Goal: Navigation & Orientation: Understand site structure

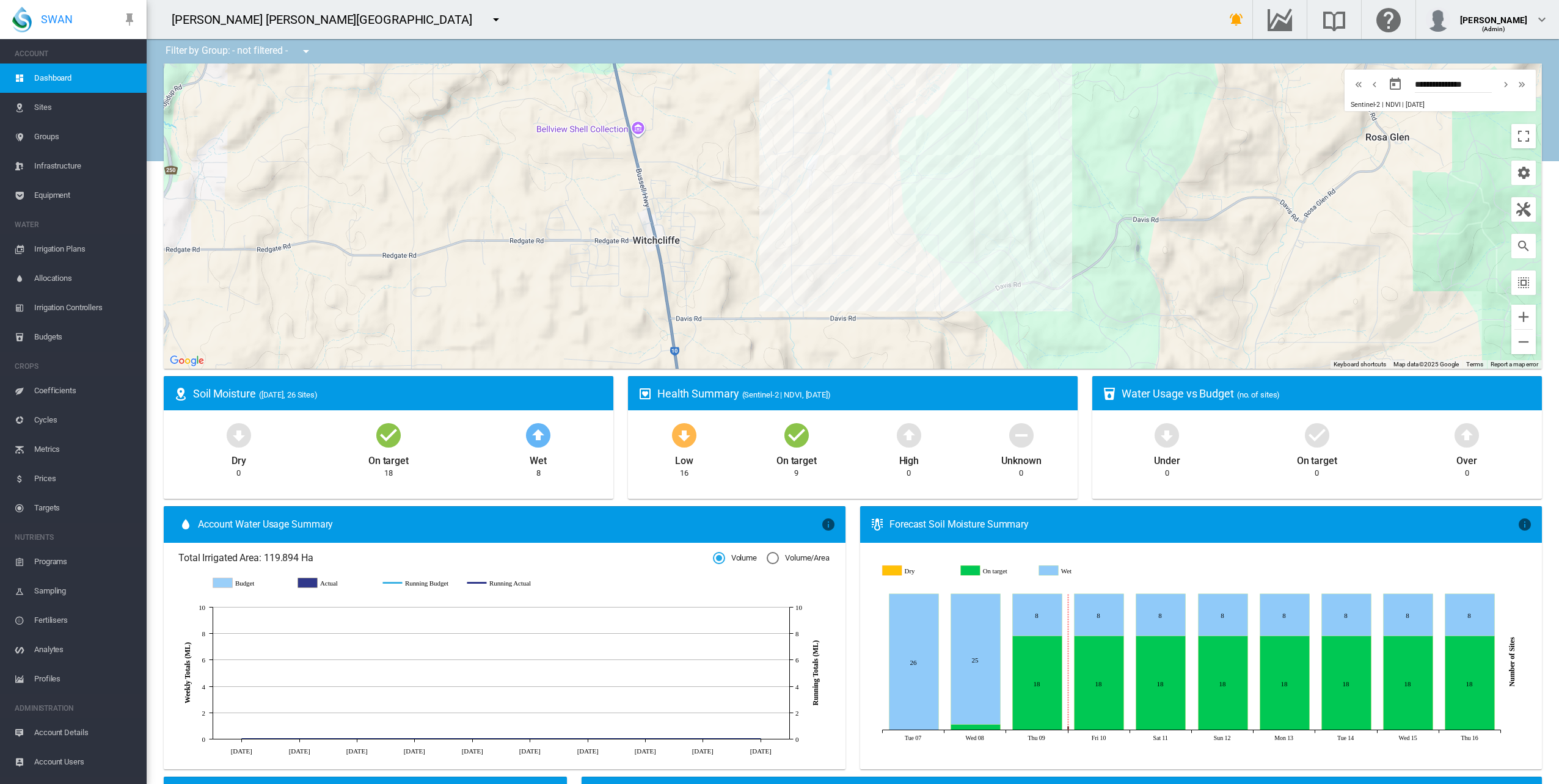
click at [56, 111] on span "Sites" at bounding box center [85, 107] width 102 height 29
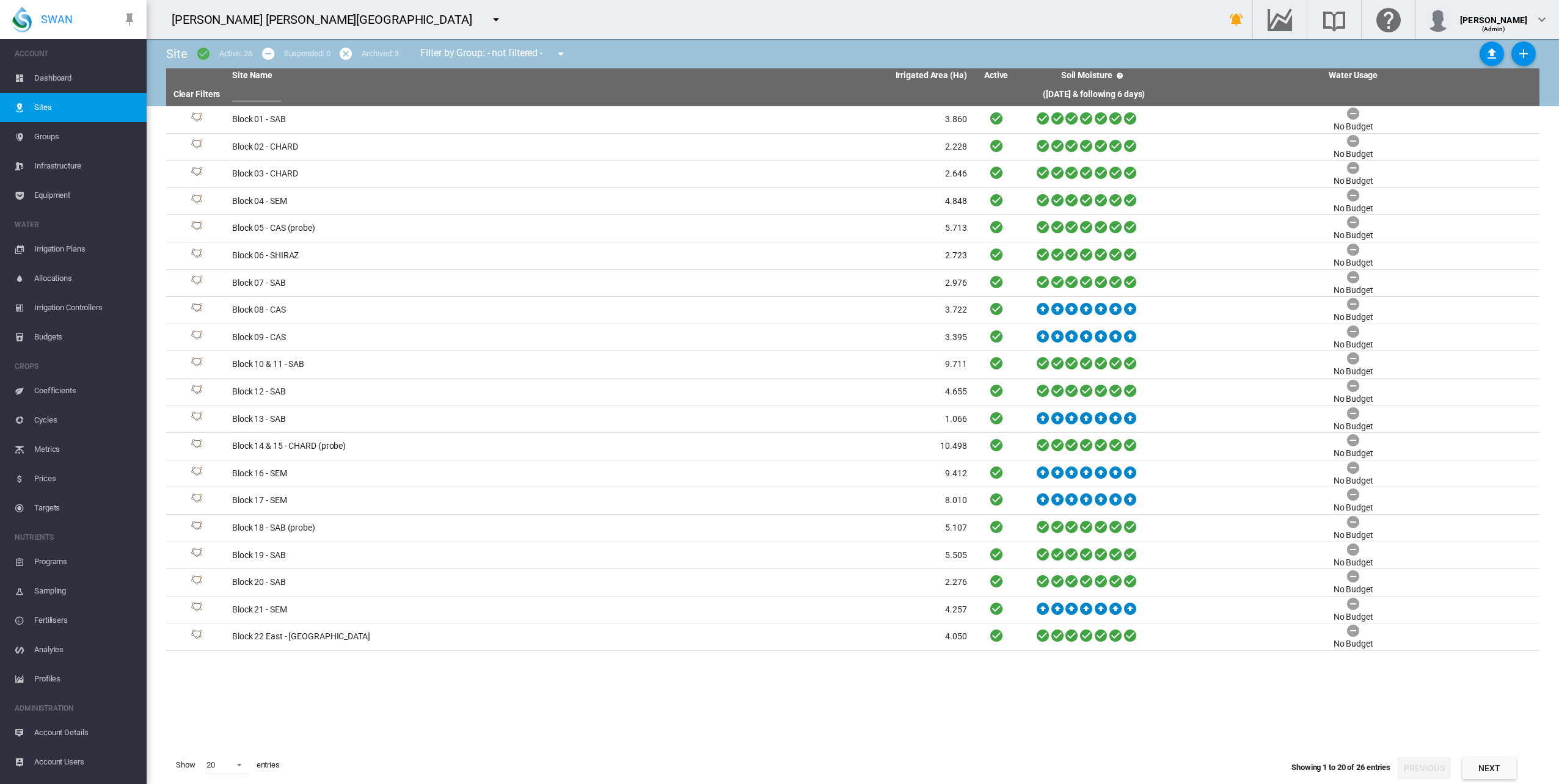
click at [71, 133] on span "Groups" at bounding box center [85, 137] width 102 height 29
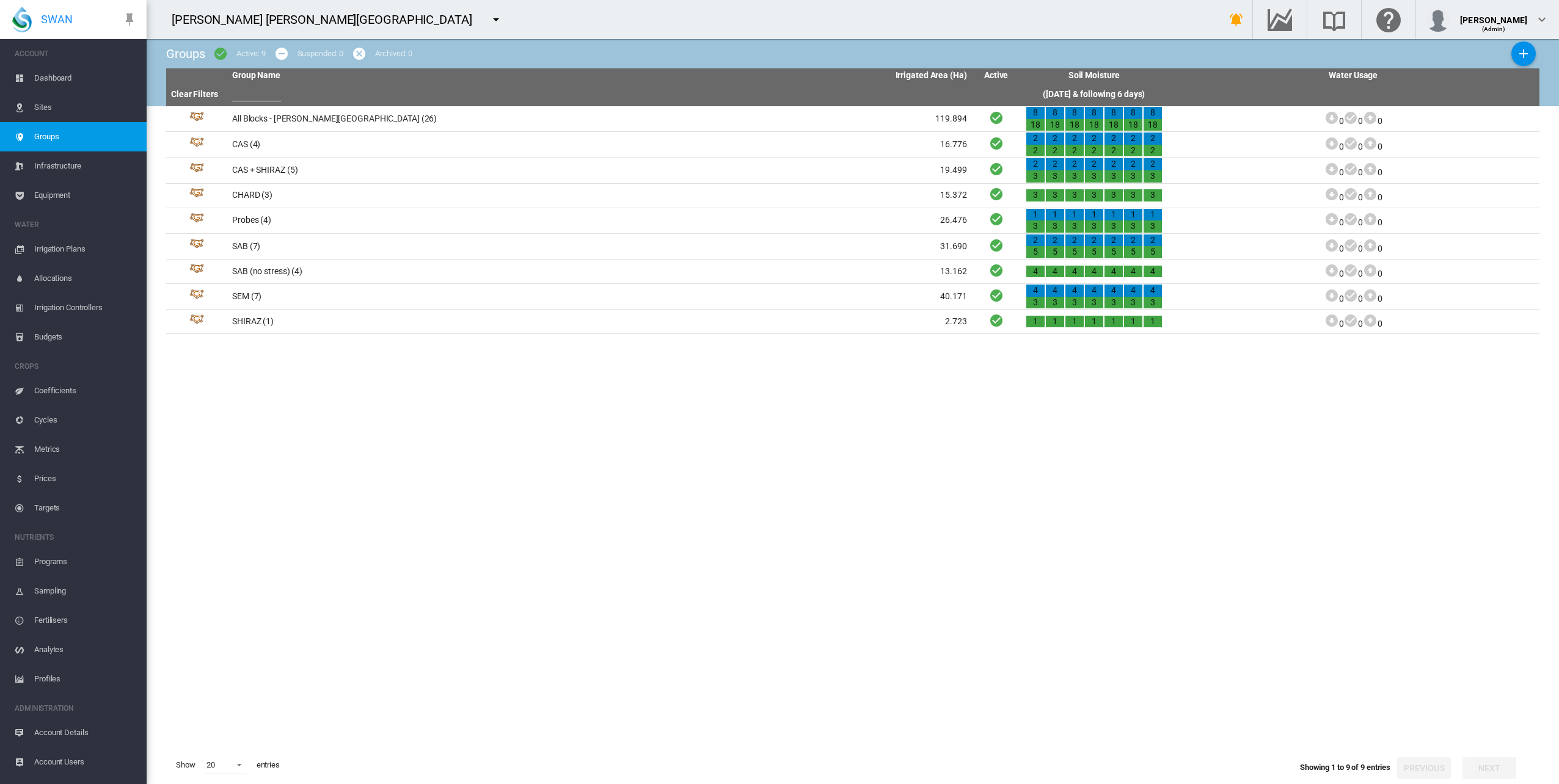
click at [64, 164] on span "Infrastructure" at bounding box center [85, 166] width 102 height 29
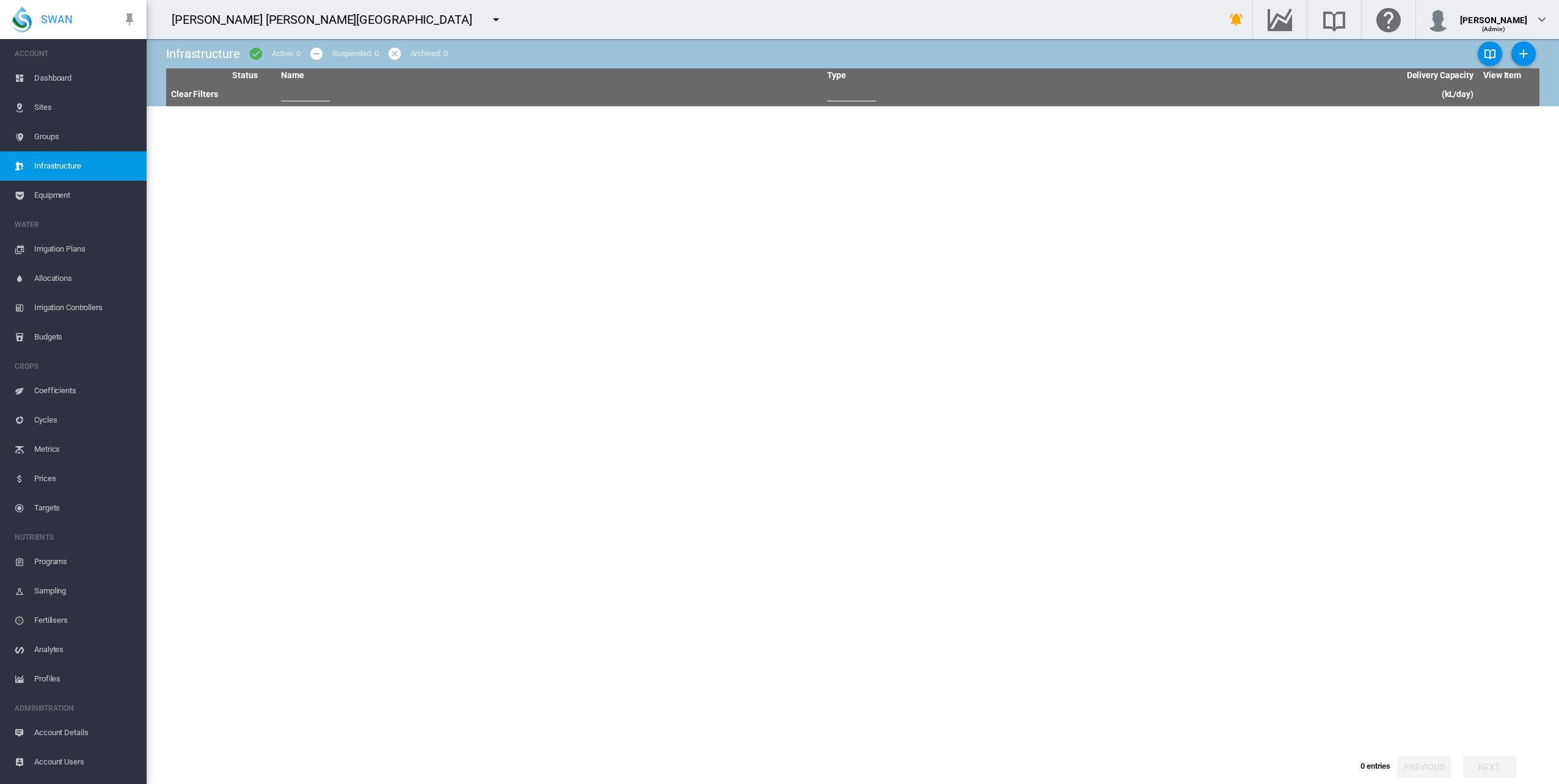
click at [64, 193] on span "Equipment" at bounding box center [85, 195] width 102 height 29
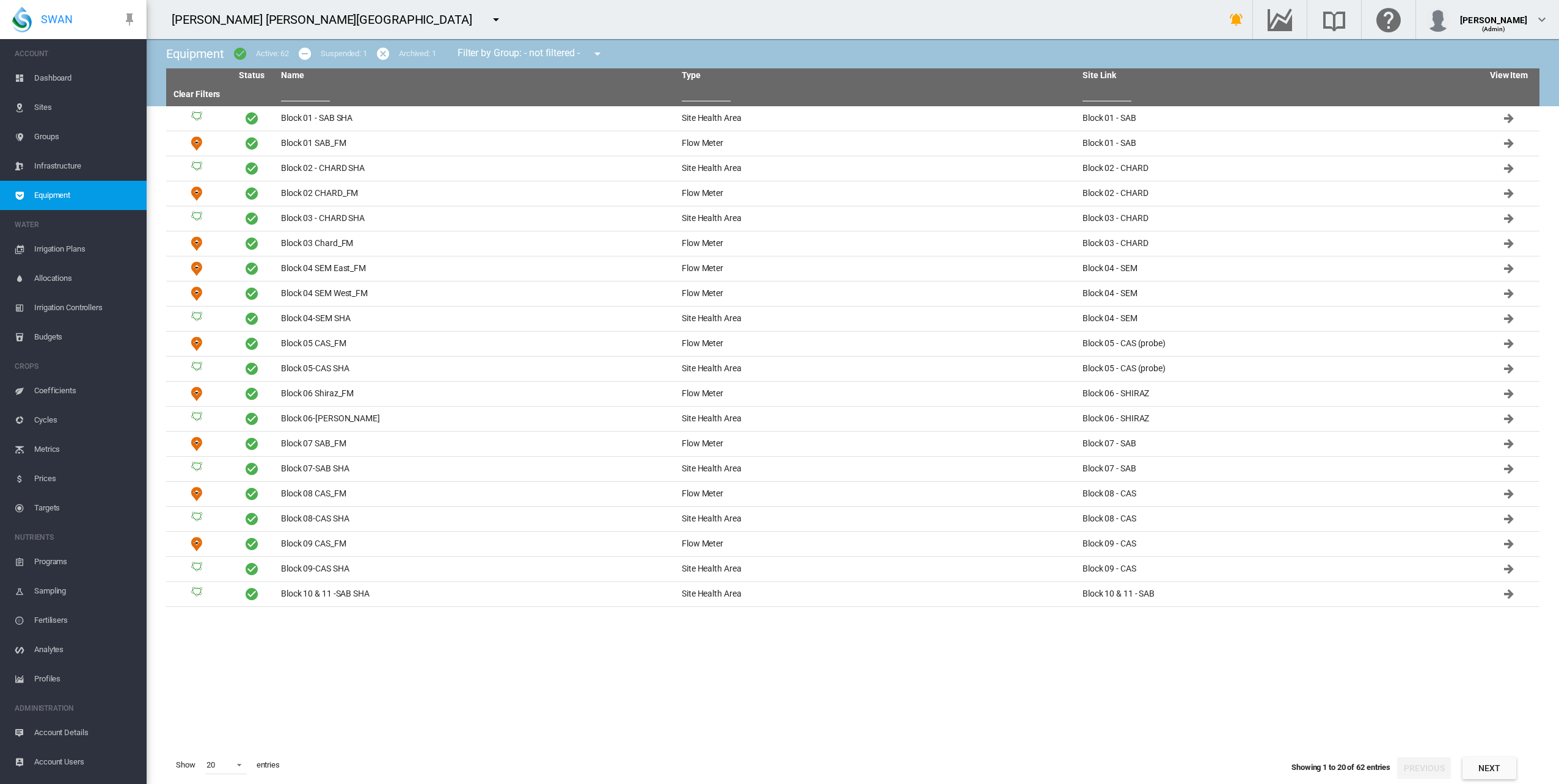
click at [73, 388] on span "Coefficients" at bounding box center [85, 391] width 102 height 29
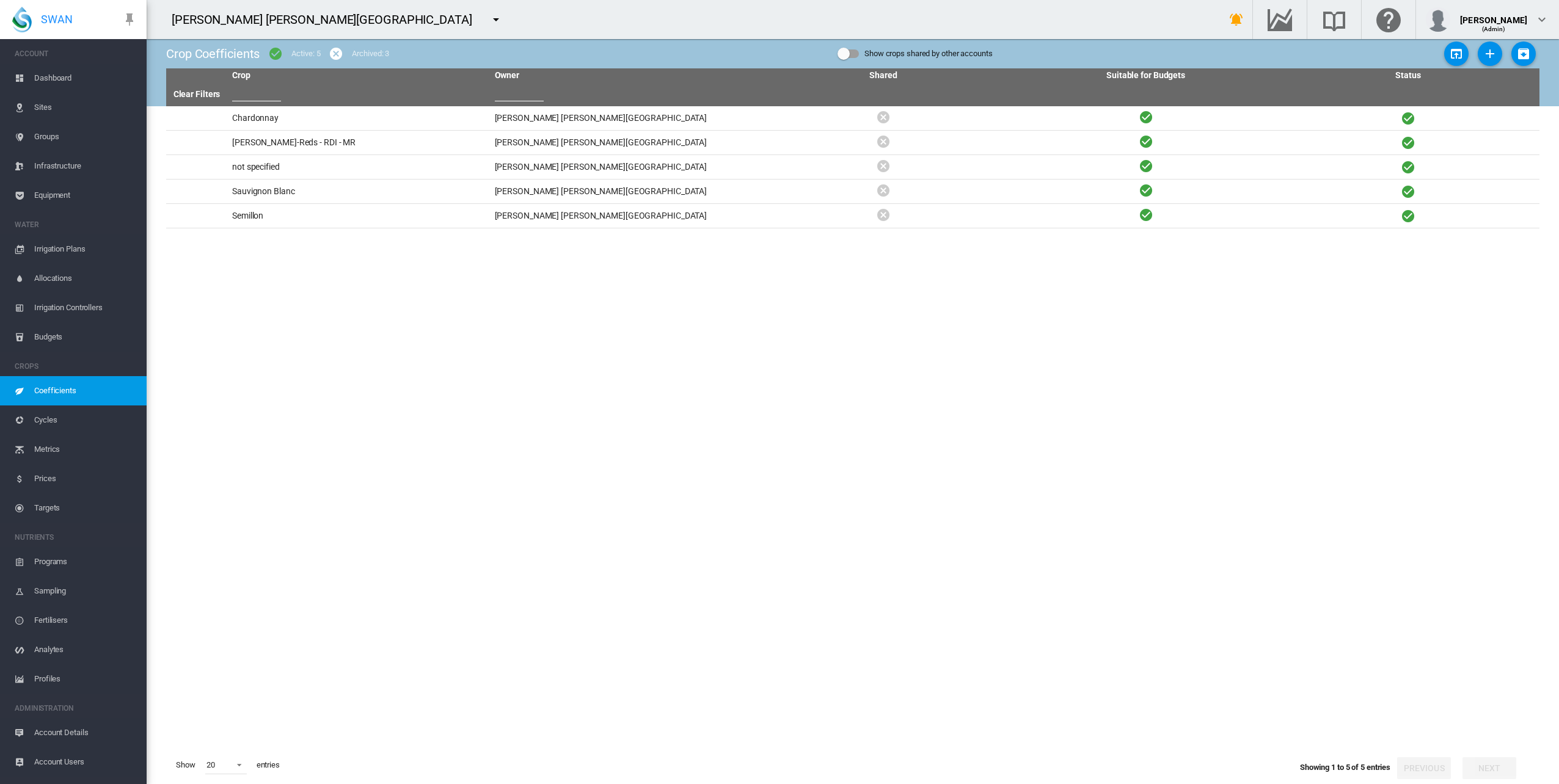
click at [64, 421] on span "Cycles" at bounding box center [85, 419] width 102 height 29
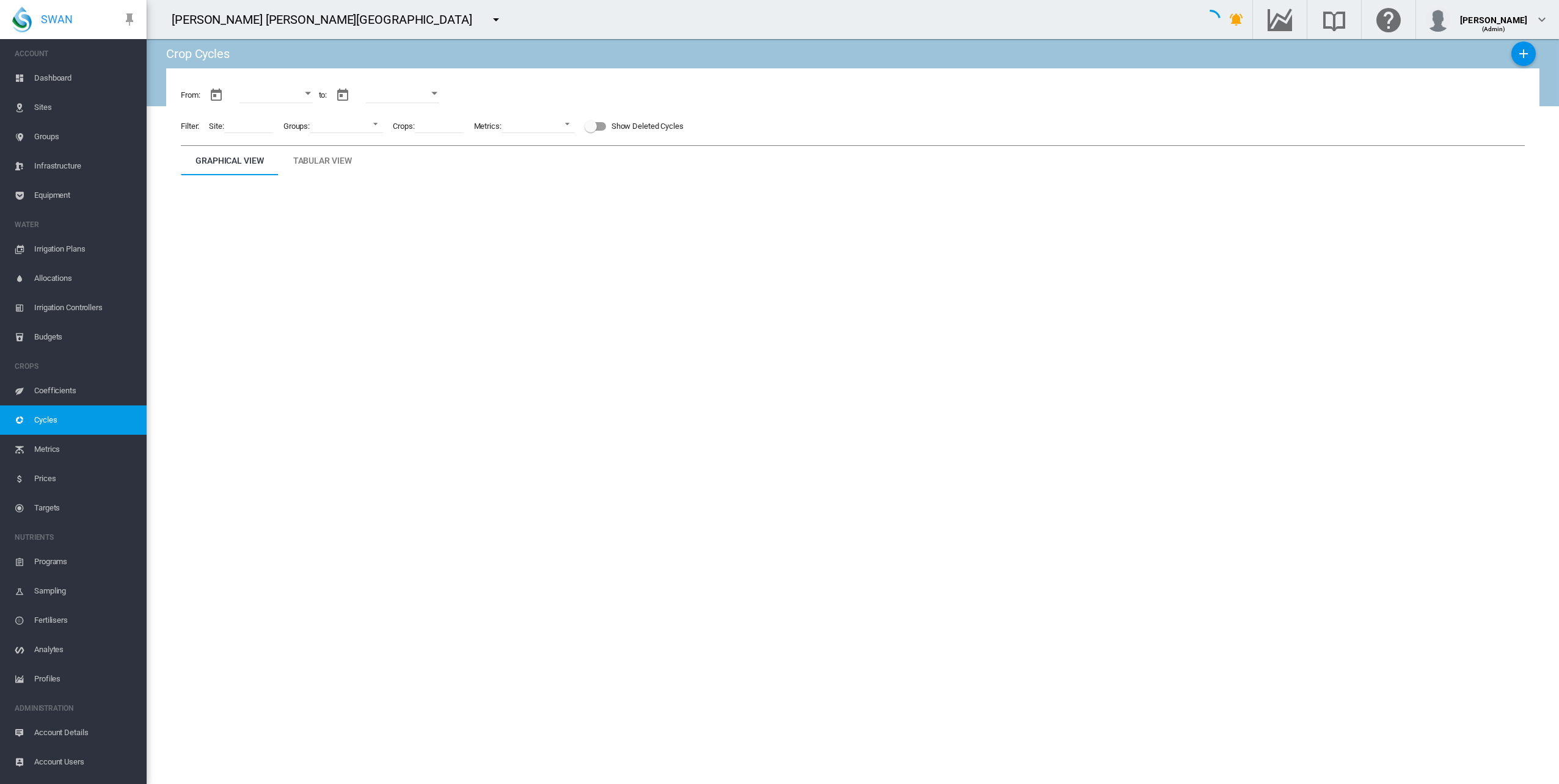
type input "**********"
click at [65, 442] on span "Metrics" at bounding box center [85, 449] width 102 height 29
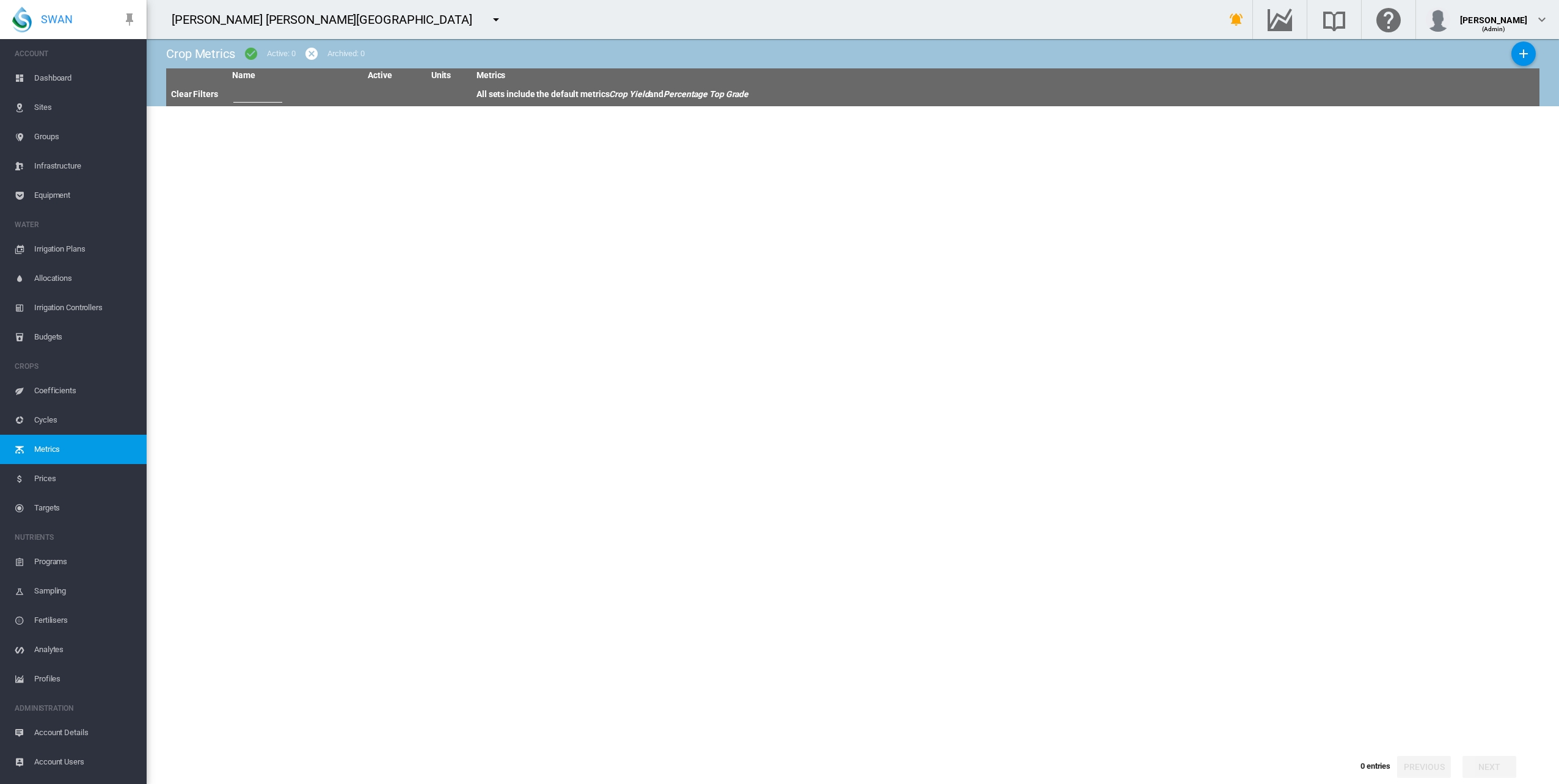
click at [62, 477] on span "Prices" at bounding box center [85, 478] width 102 height 29
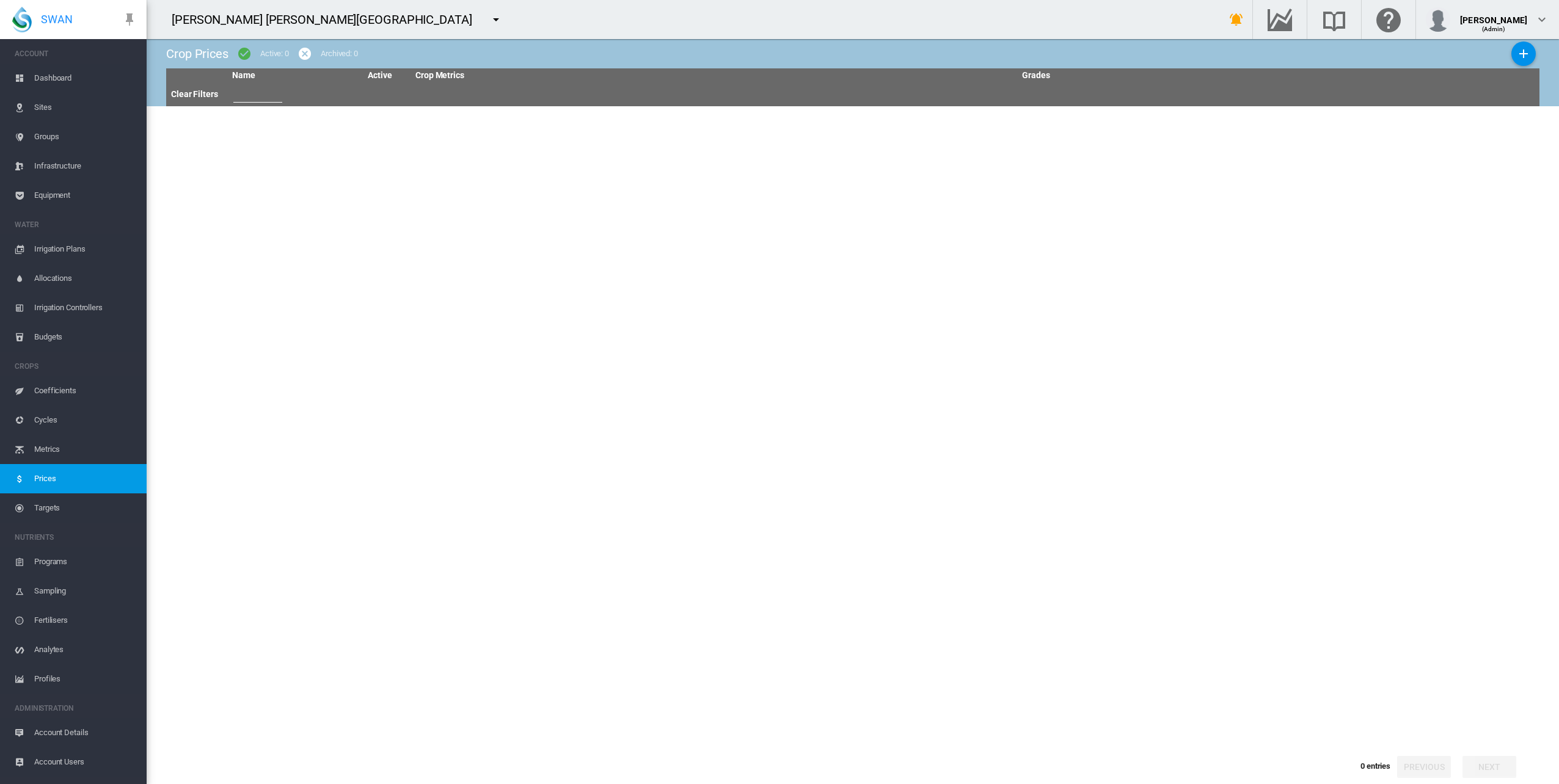
click at [61, 507] on span "Targets" at bounding box center [85, 508] width 102 height 29
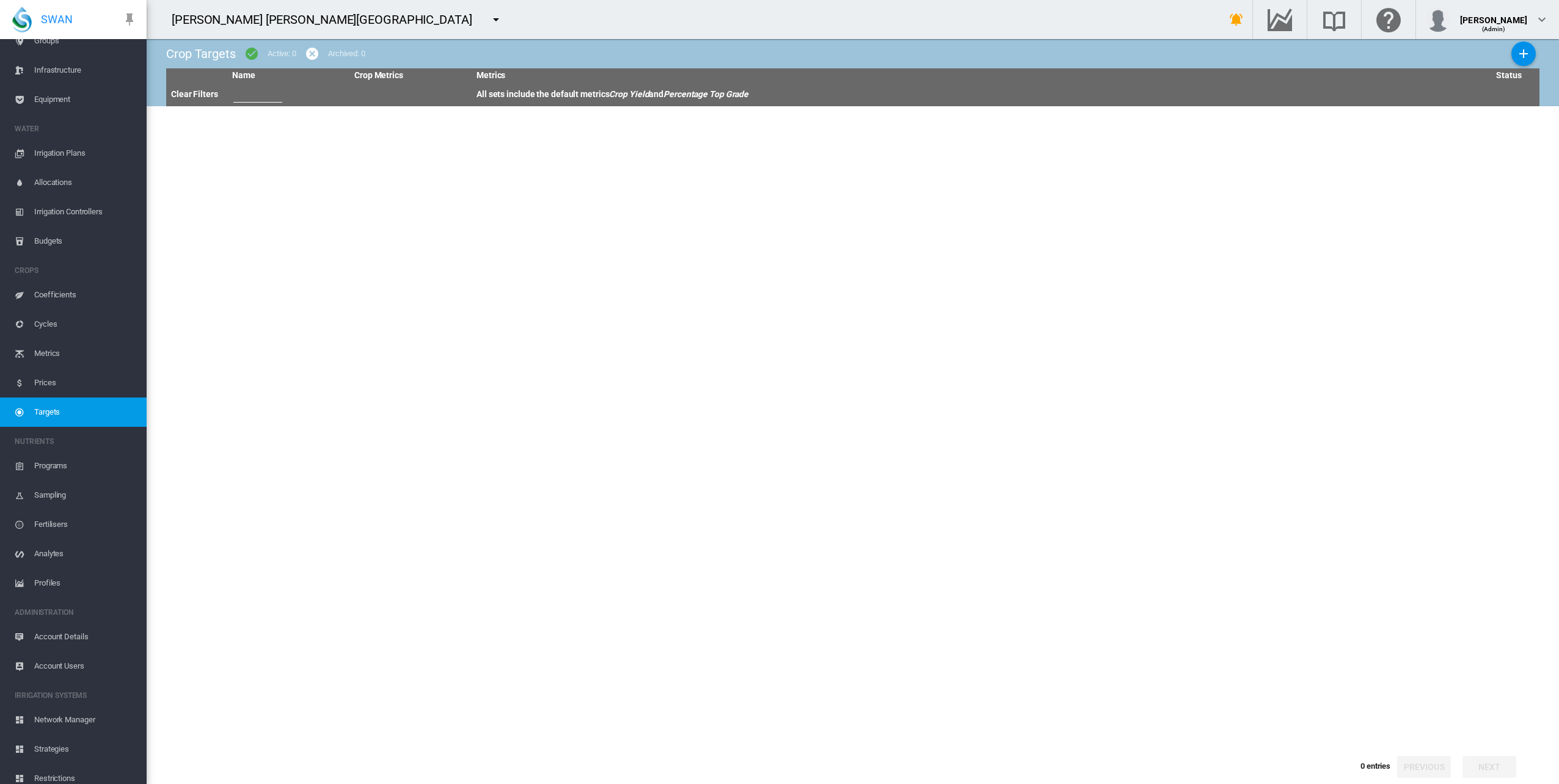
scroll to position [134, 0]
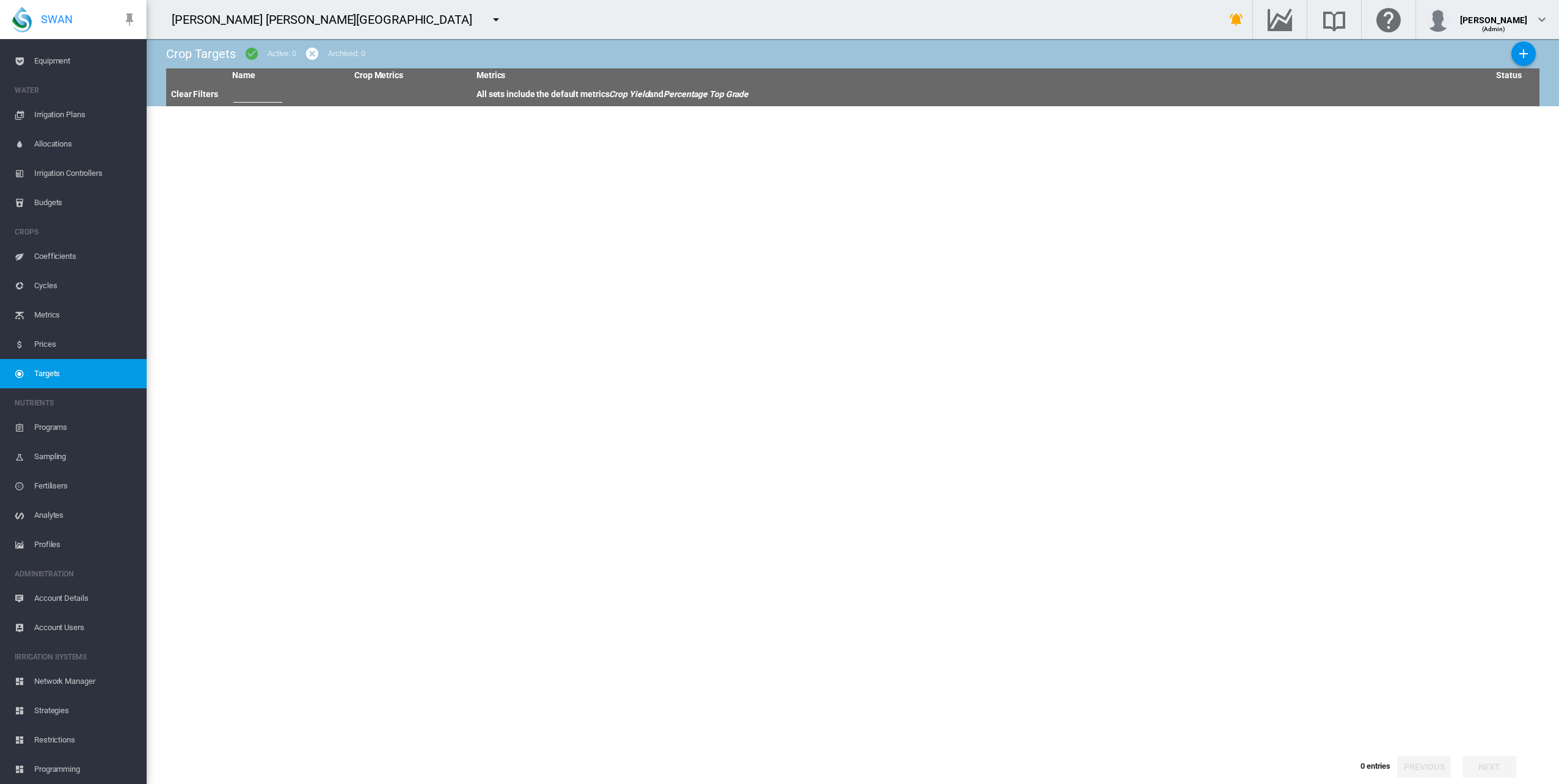
click at [62, 595] on span "Account Details" at bounding box center [85, 598] width 102 height 29
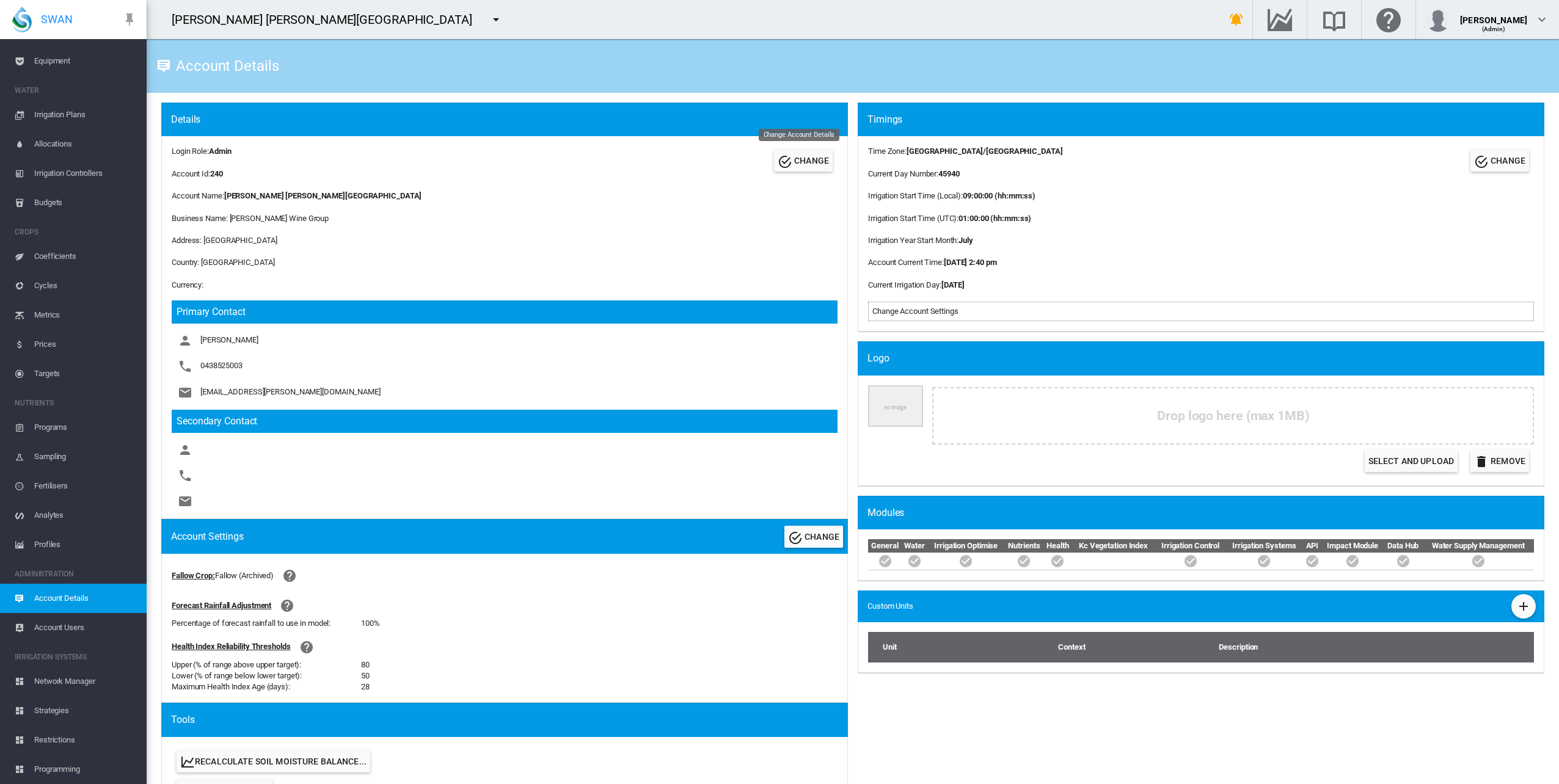
click at [817, 158] on span "CHANGE" at bounding box center [811, 160] width 35 height 10
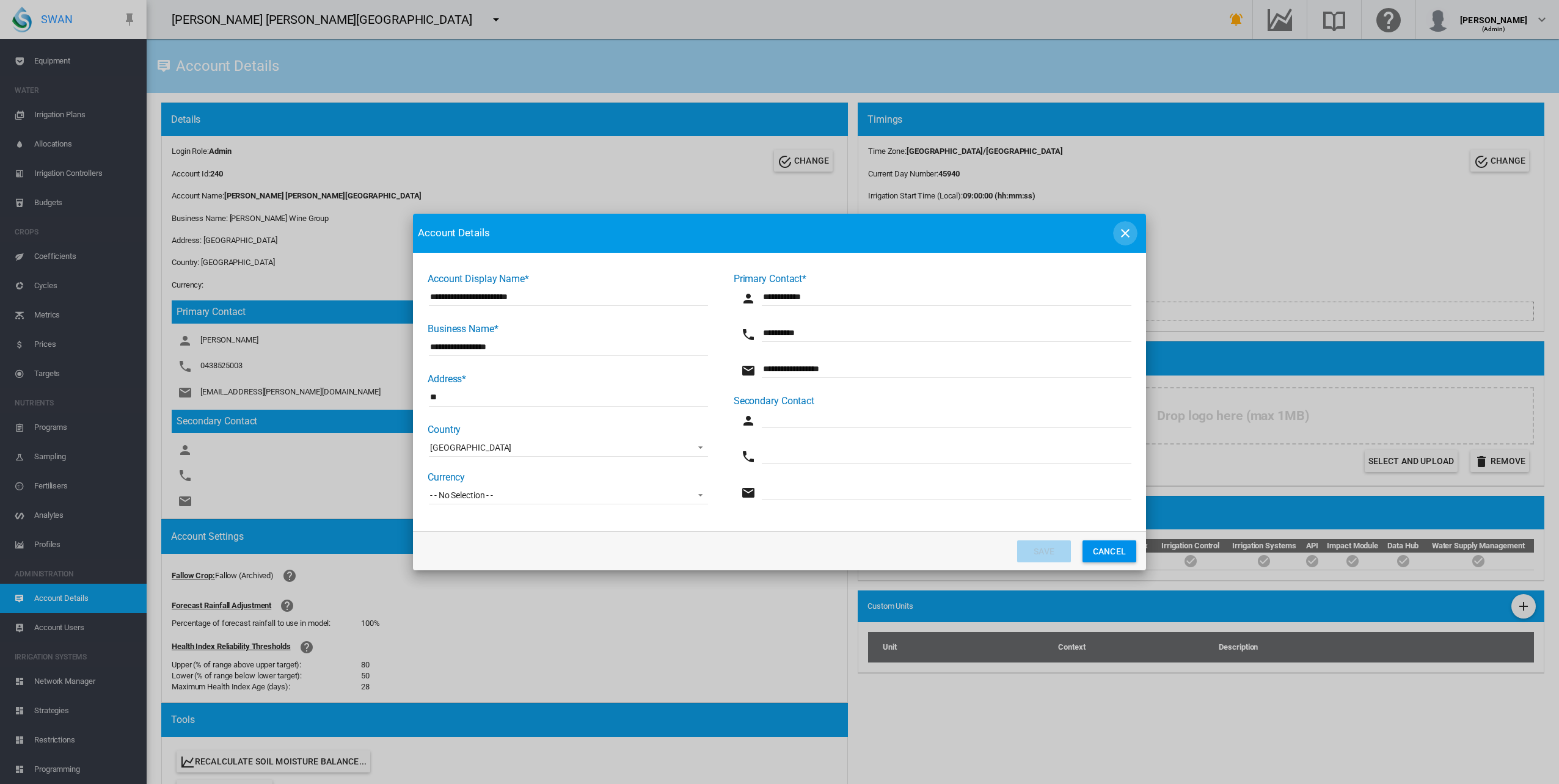
click at [1127, 232] on md-icon "icon-close" at bounding box center [1125, 233] width 15 height 15
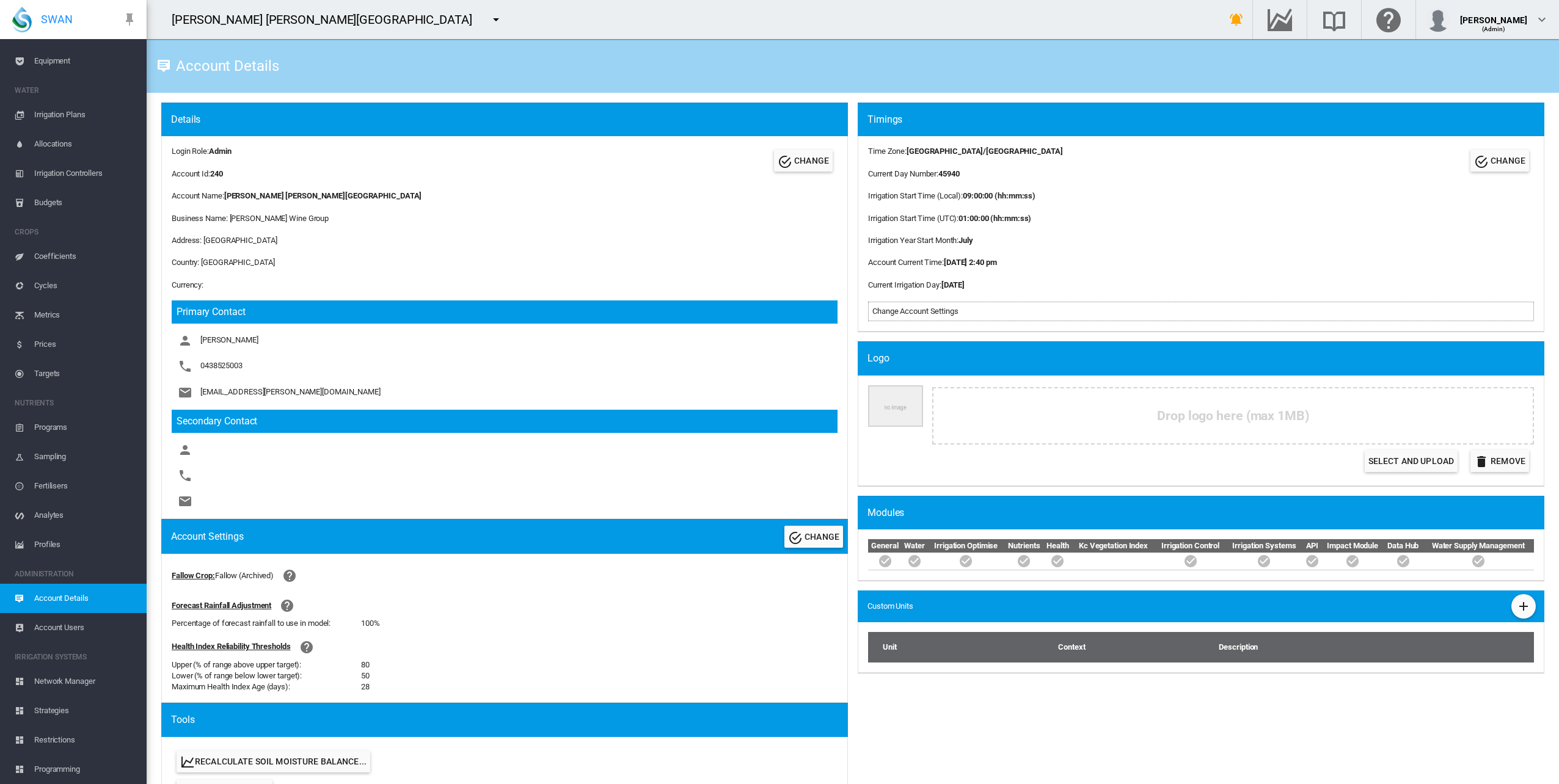
click at [60, 631] on span "Account Users" at bounding box center [85, 627] width 102 height 29
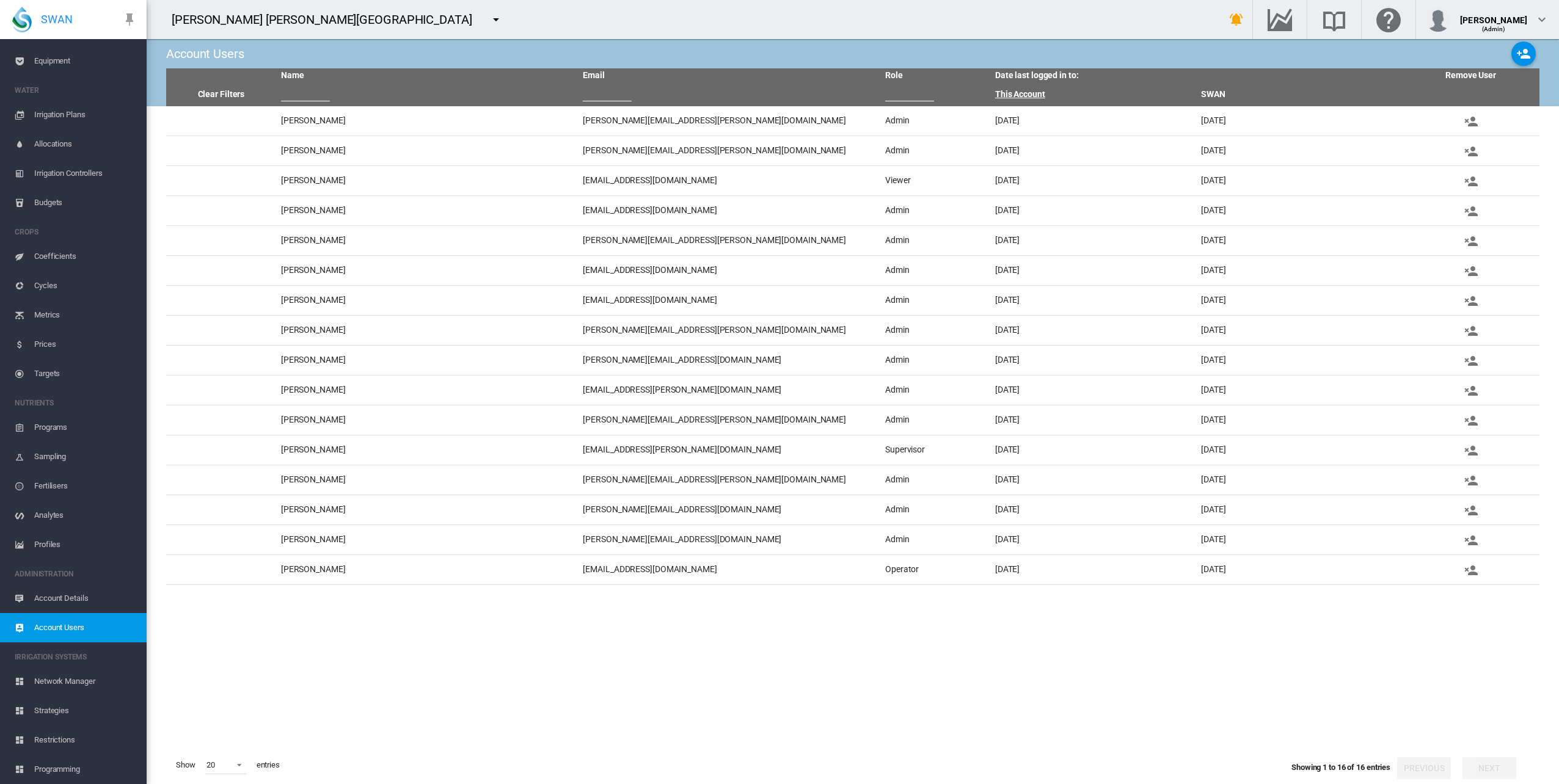
click at [1030, 96] on link "This Account" at bounding box center [1020, 94] width 50 height 10
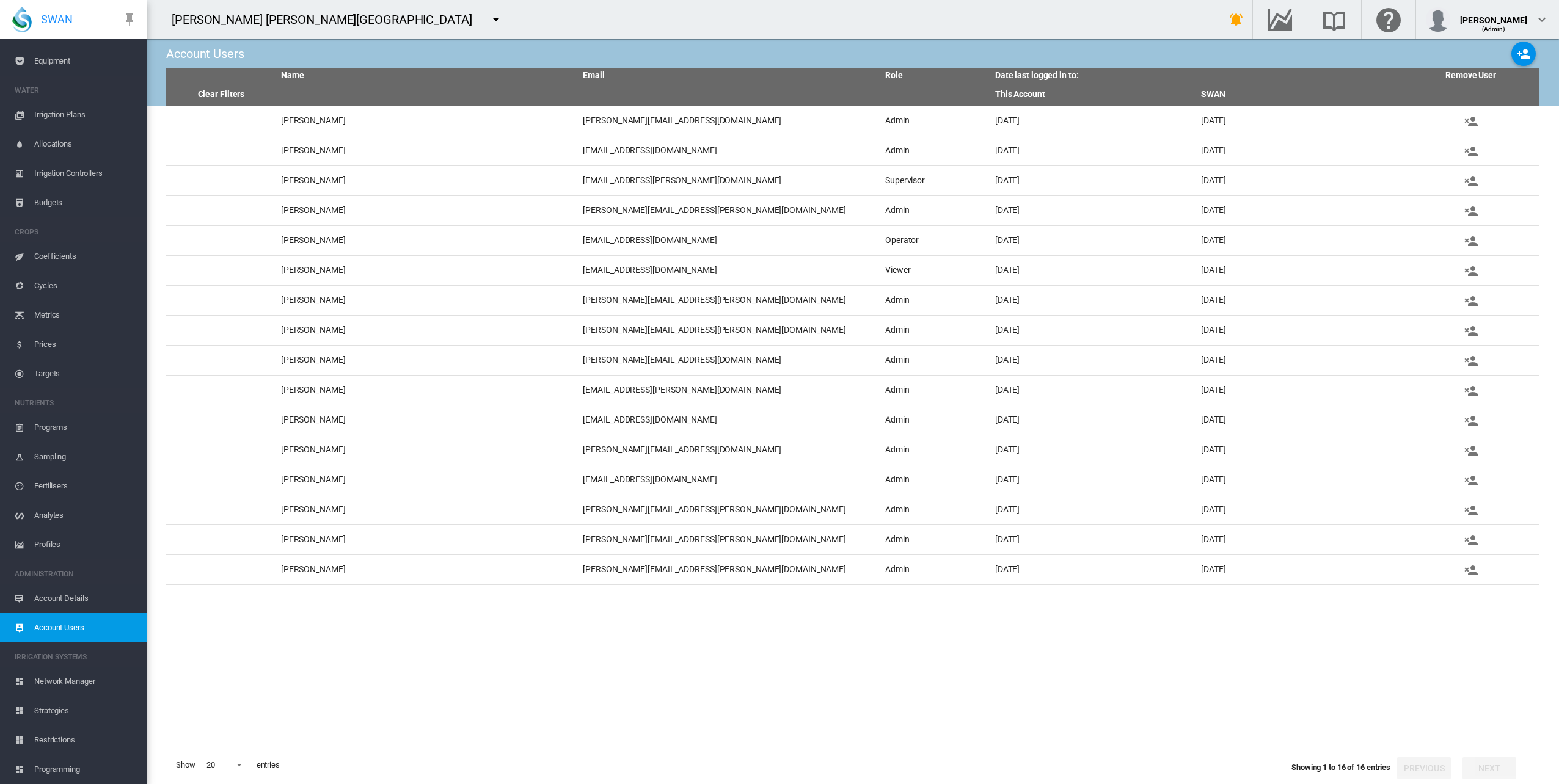
click at [1030, 96] on link "This Account" at bounding box center [1020, 94] width 50 height 10
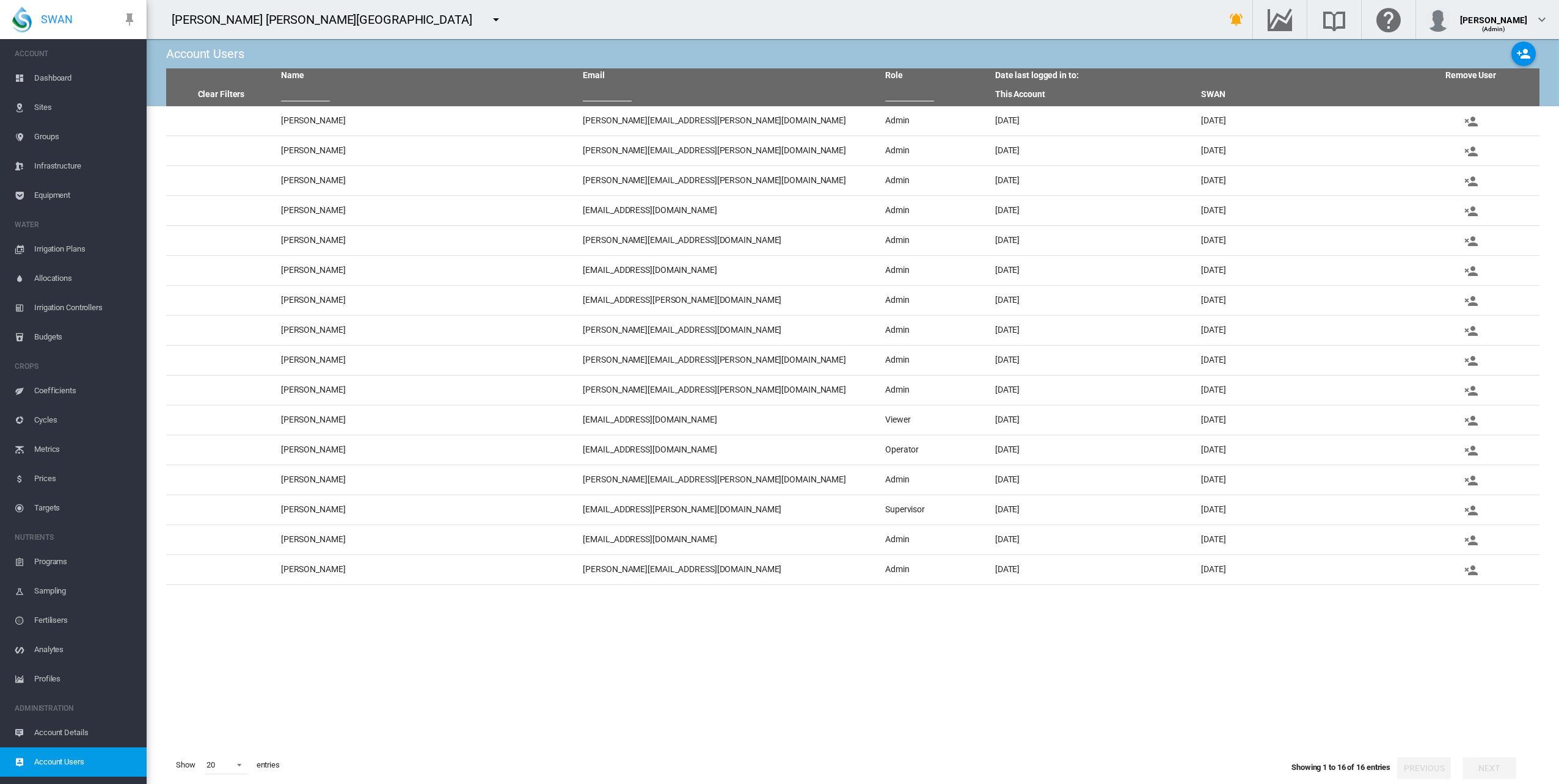
click at [45, 75] on span "Dashboard" at bounding box center [85, 78] width 102 height 29
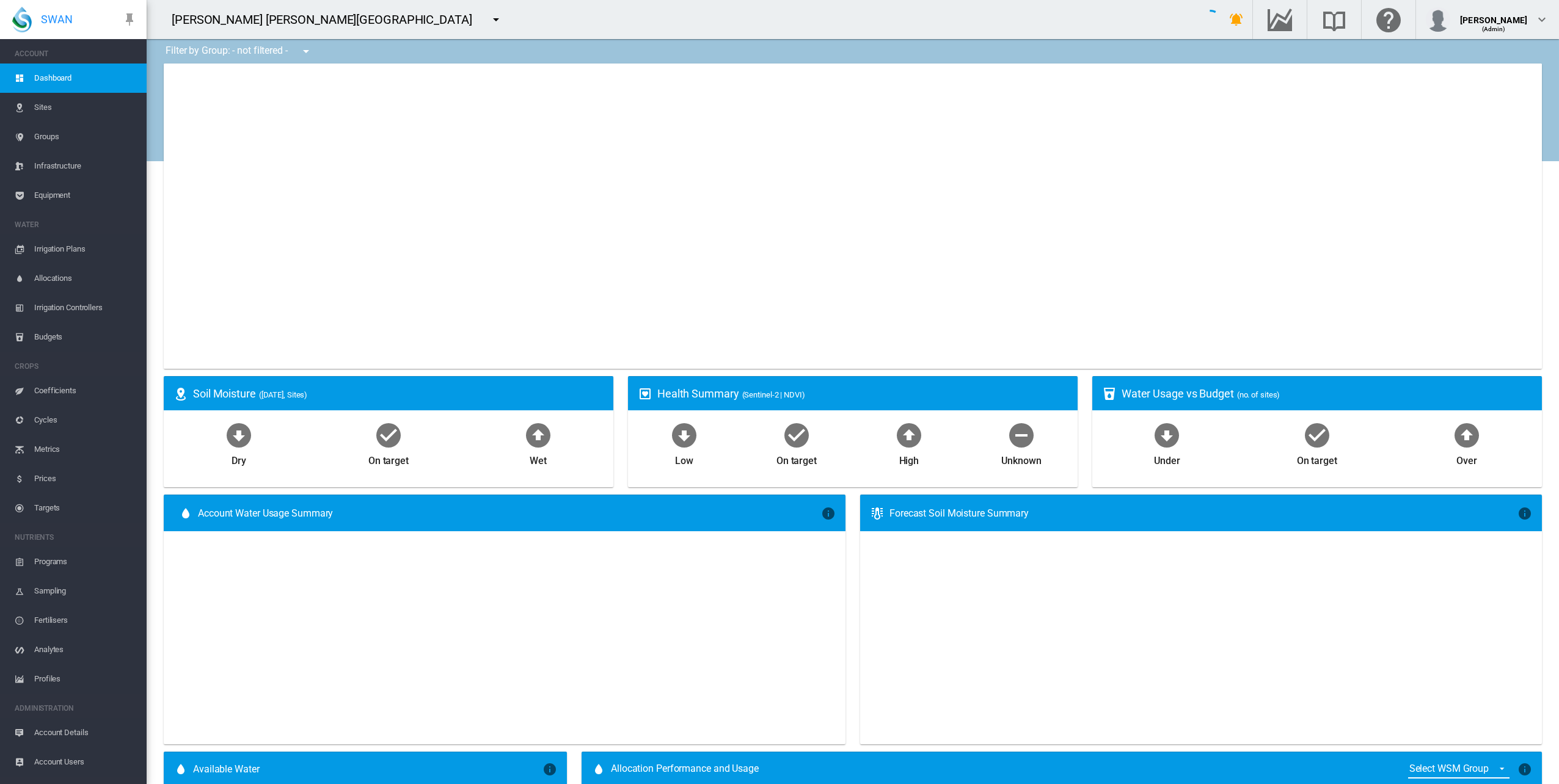
type input "**********"
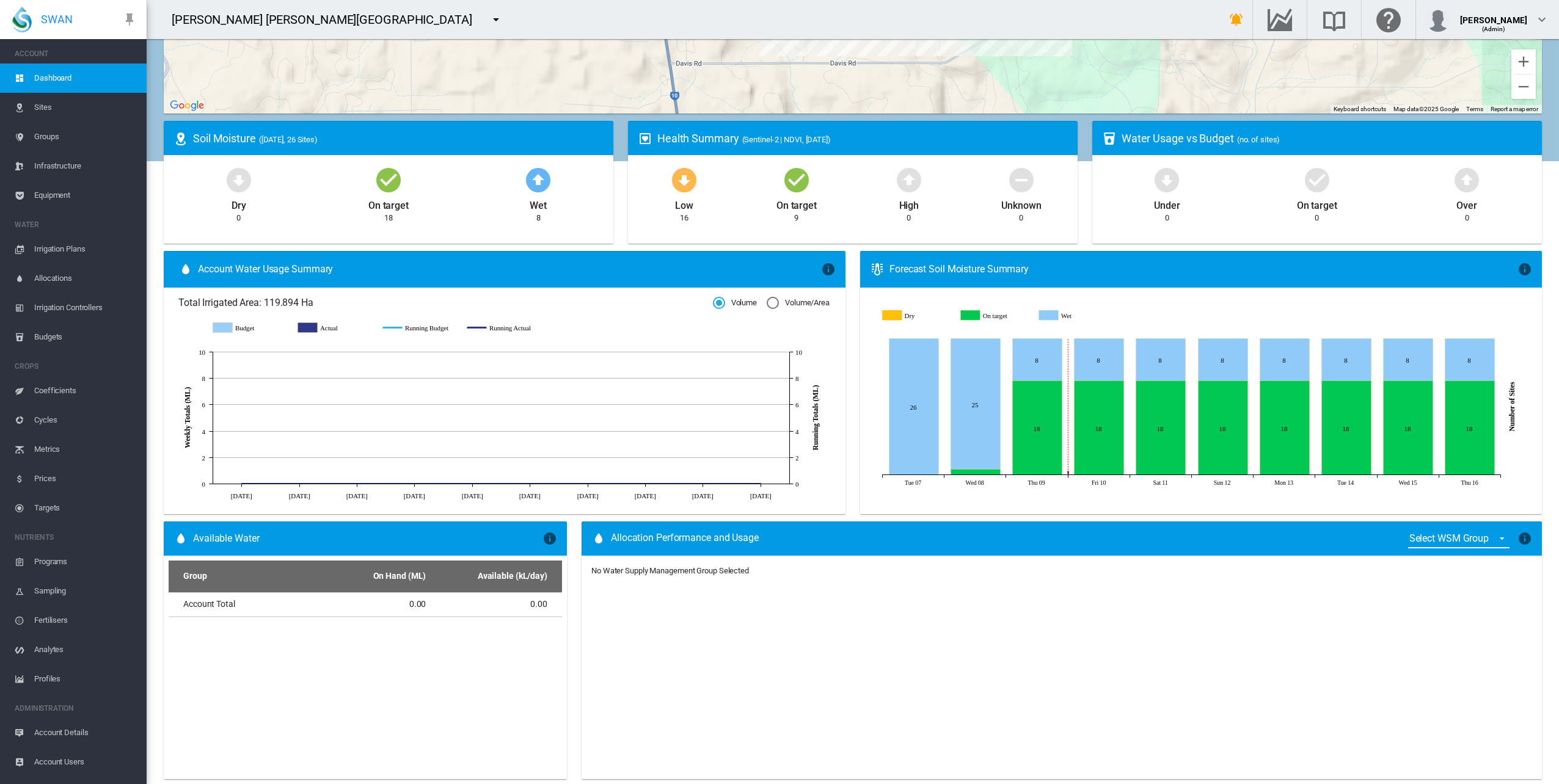
scroll to position [61, 0]
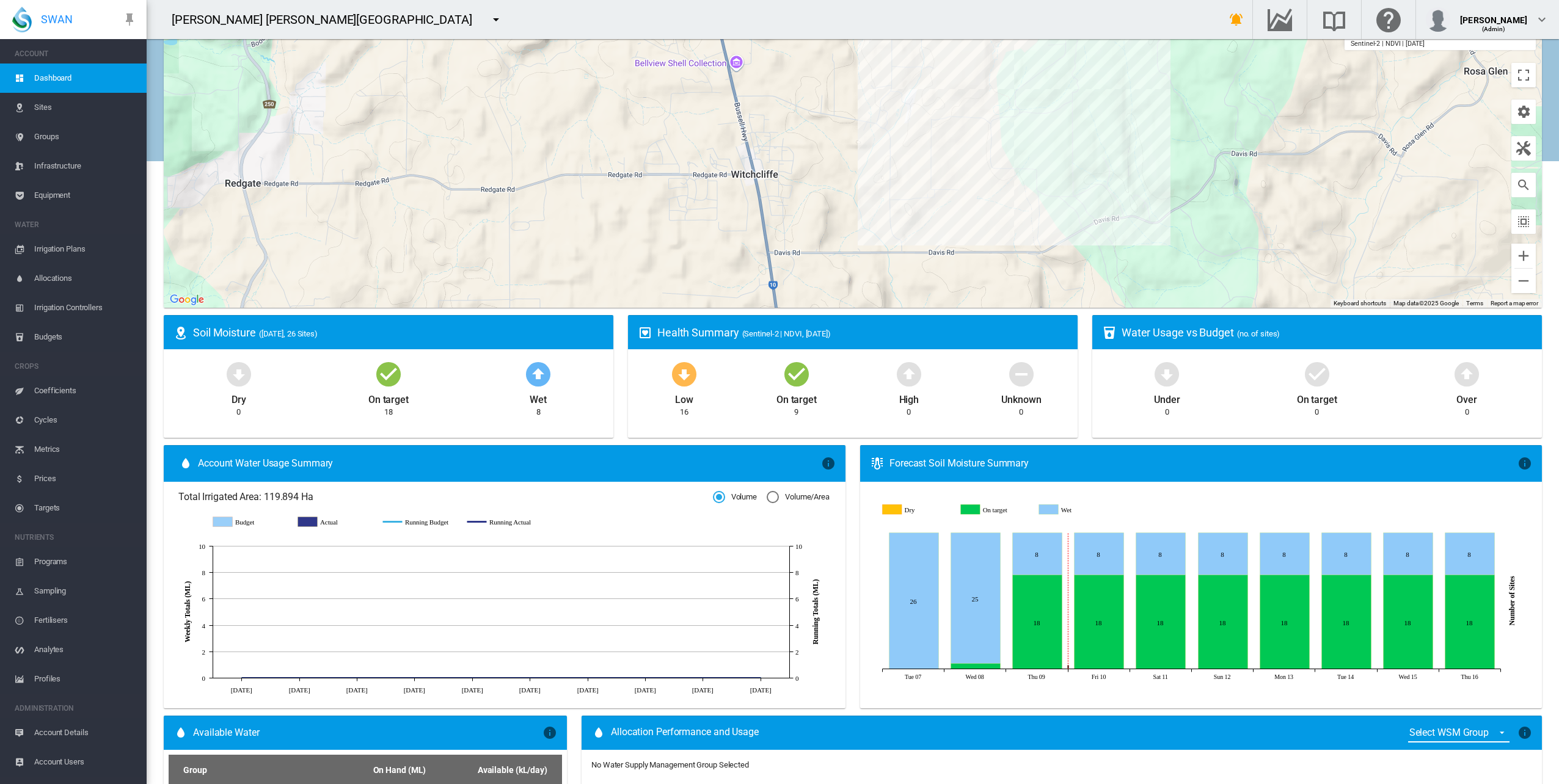
drag, startPoint x: 1083, startPoint y: 134, endPoint x: 1081, endPoint y: 143, distance: 9.2
click at [1081, 143] on div at bounding box center [853, 154] width 1379 height 305
click at [489, 17] on md-icon "icon-menu-down" at bounding box center [496, 19] width 15 height 15
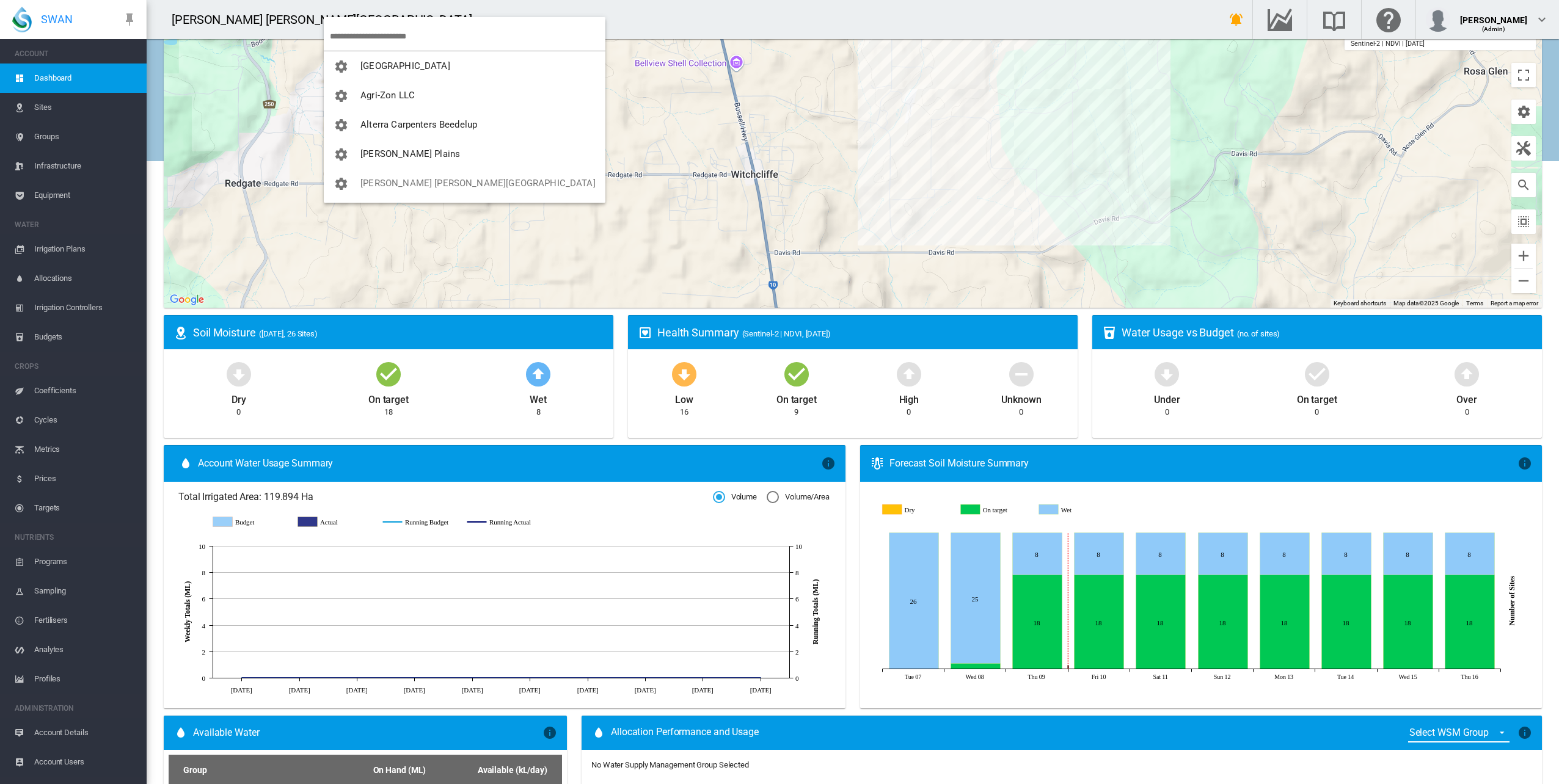
click at [140, 584] on md-backdrop at bounding box center [779, 392] width 1559 height 784
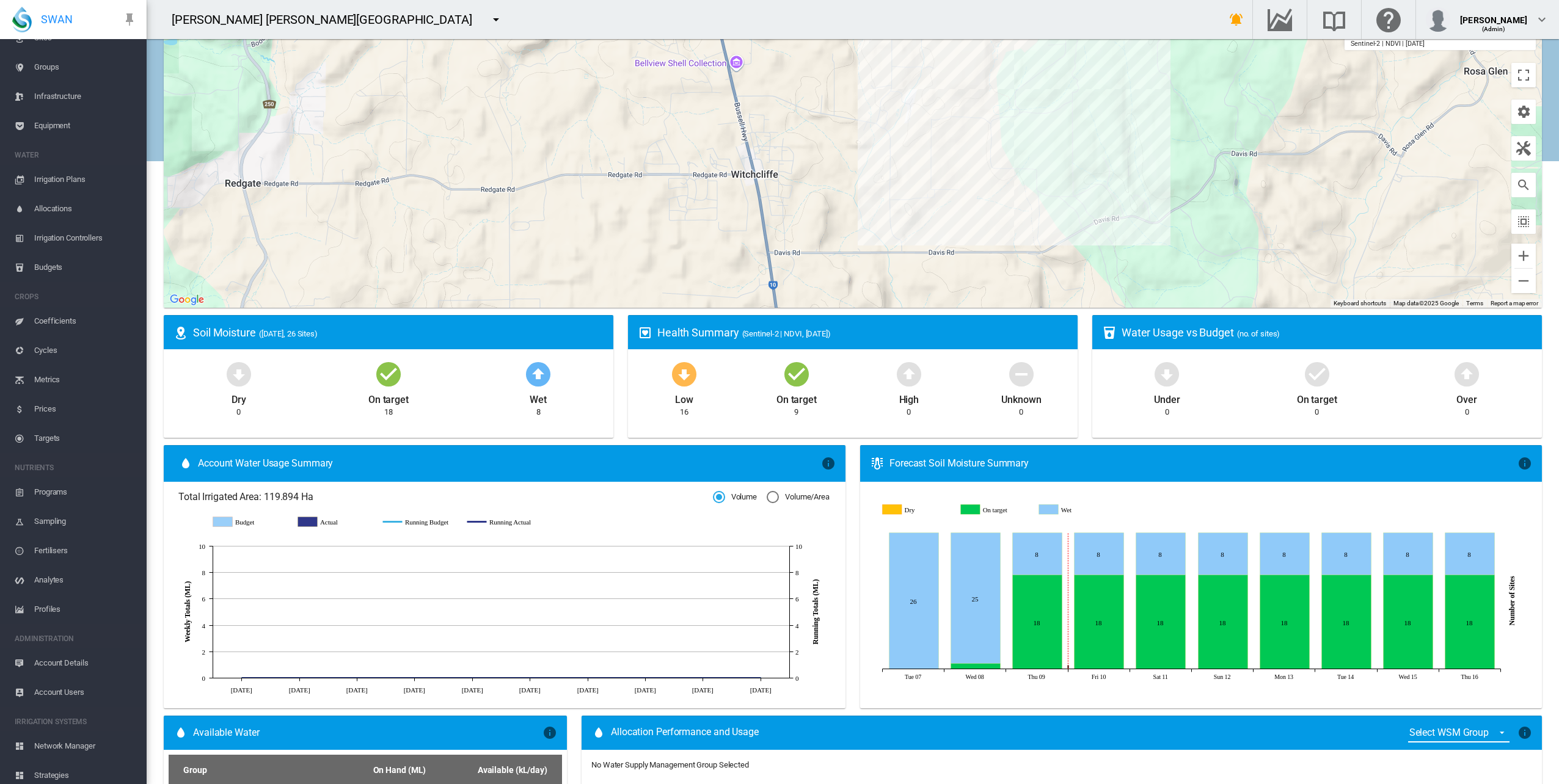
scroll to position [134, 0]
click at [70, 685] on span "Network Manager" at bounding box center [85, 681] width 102 height 29
